Goal: Task Accomplishment & Management: Use online tool/utility

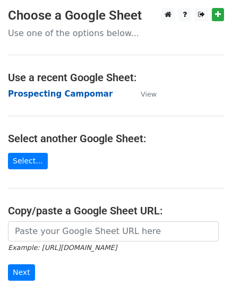
click at [80, 97] on strong "Prospecting Campomar" at bounding box center [60, 94] width 105 height 10
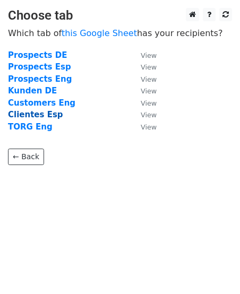
click at [40, 114] on strong "Clientes Esp" at bounding box center [35, 115] width 55 height 10
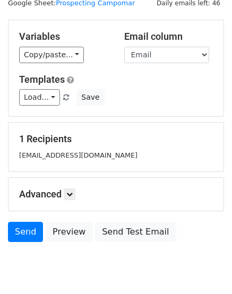
scroll to position [53, 0]
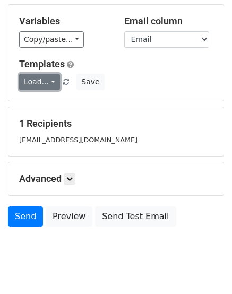
click at [53, 84] on link "Load..." at bounding box center [39, 82] width 41 height 16
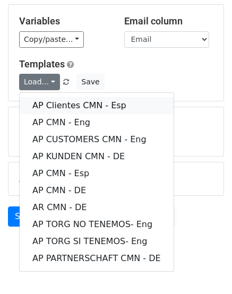
click at [77, 105] on link "AP Clientes CMN - Esp" at bounding box center [97, 105] width 154 height 17
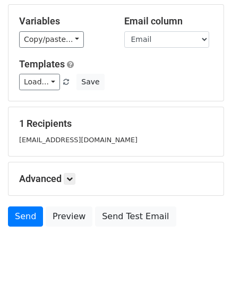
scroll to position [74, 0]
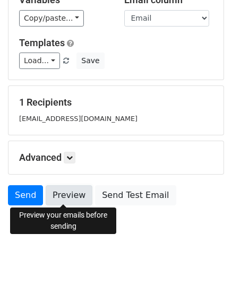
click at [55, 191] on link "Preview" at bounding box center [69, 195] width 47 height 20
click at [65, 194] on link "Preview" at bounding box center [69, 195] width 47 height 20
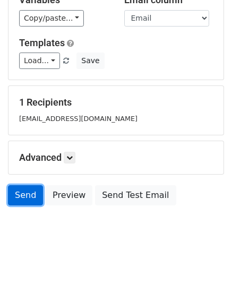
click at [23, 193] on link "Send" at bounding box center [25, 195] width 35 height 20
